Goal: Check status: Check status

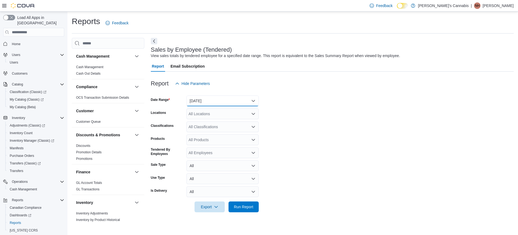
click at [220, 104] on button "[DATE]" at bounding box center [223, 100] width 72 height 11
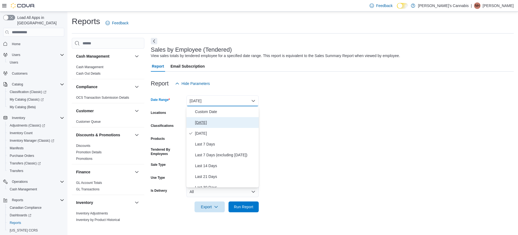
click at [211, 123] on span "[DATE]" at bounding box center [226, 122] width 62 height 6
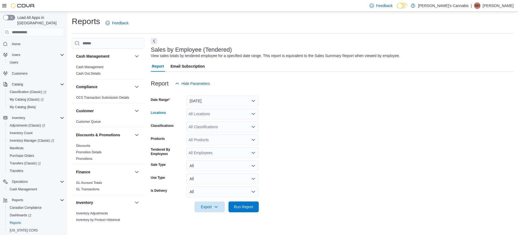
click at [218, 111] on div "All Locations" at bounding box center [223, 113] width 72 height 11
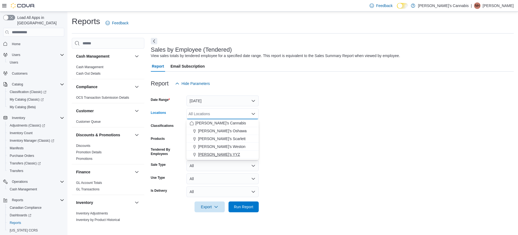
click at [218, 152] on span "[PERSON_NAME]'s YYZ" at bounding box center [219, 153] width 42 height 5
click at [245, 209] on span "Run Report" at bounding box center [244, 206] width 24 height 11
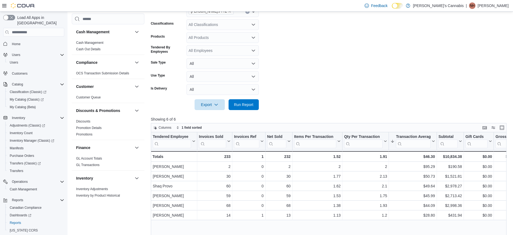
scroll to position [103, 0]
click at [328, 67] on form "Date Range [DATE] Locations MaryJane's YYZ Classifications All Classifications …" at bounding box center [331, 47] width 360 height 123
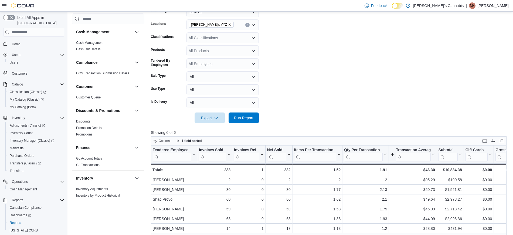
scroll to position [89, 0]
click at [251, 121] on span "Run Report" at bounding box center [244, 117] width 24 height 11
